Goal: Check status: Check status

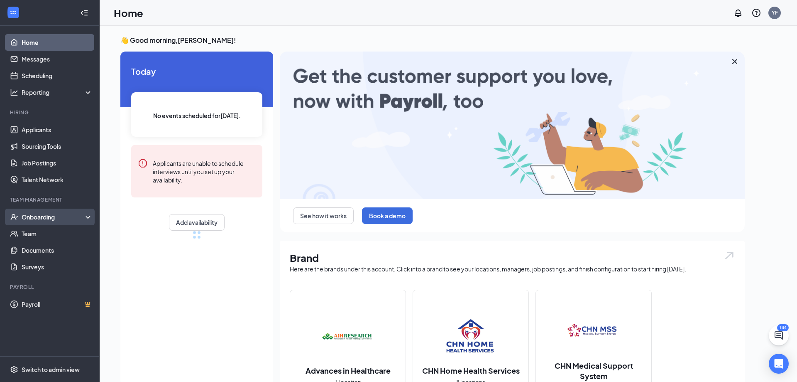
click at [74, 218] on div "Onboarding" at bounding box center [54, 217] width 64 height 8
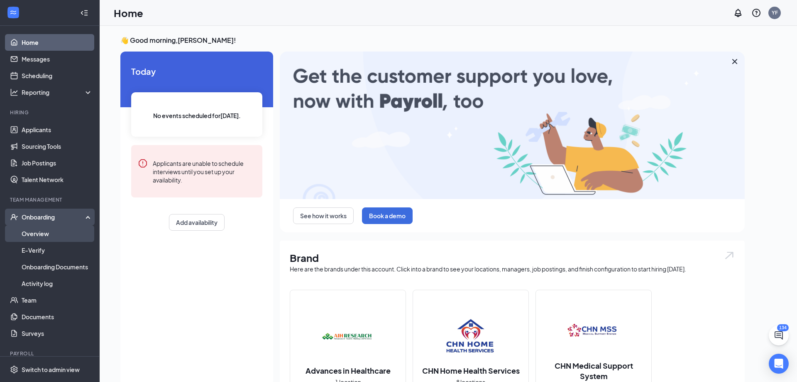
click at [44, 232] on link "Overview" at bounding box center [57, 233] width 71 height 17
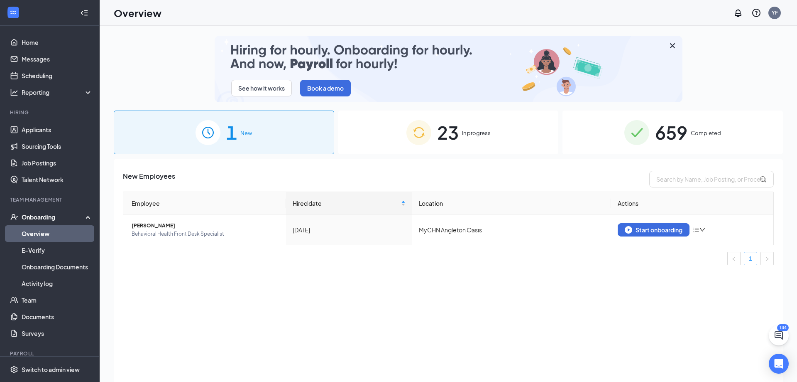
click at [454, 133] on span "23" at bounding box center [448, 132] width 22 height 29
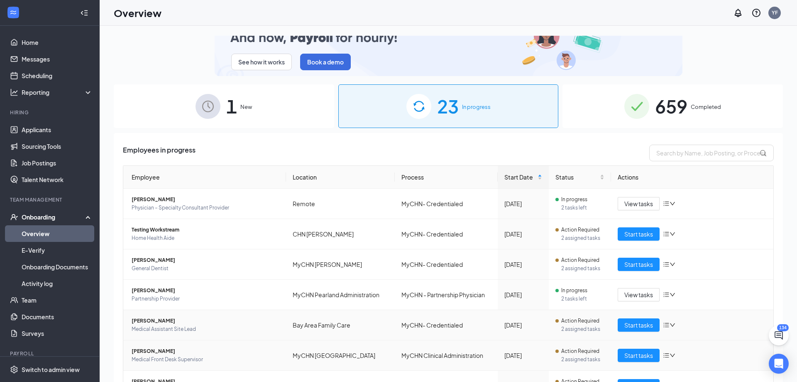
scroll to position [45, 0]
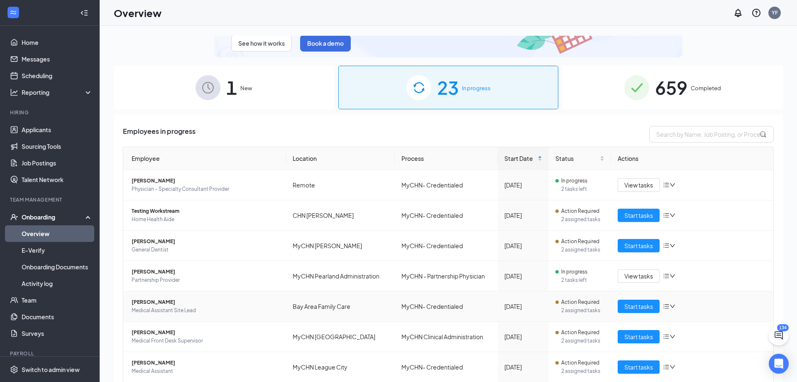
click at [156, 303] on span "[PERSON_NAME]" at bounding box center [206, 302] width 148 height 8
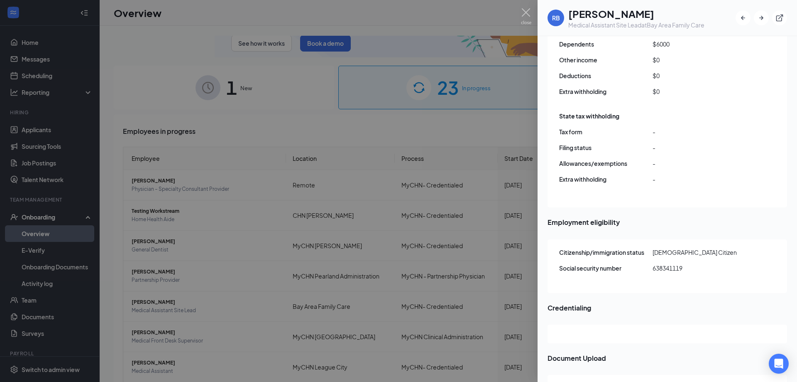
scroll to position [942, 0]
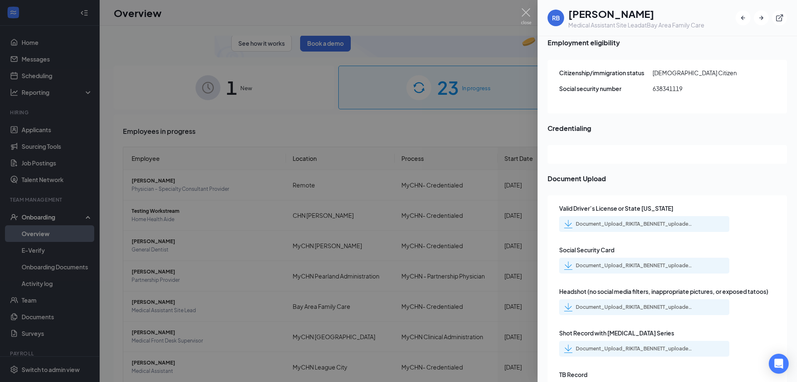
click at [568, 220] on img at bounding box center [568, 224] width 8 height 8
